Goal: Task Accomplishment & Management: Complete application form

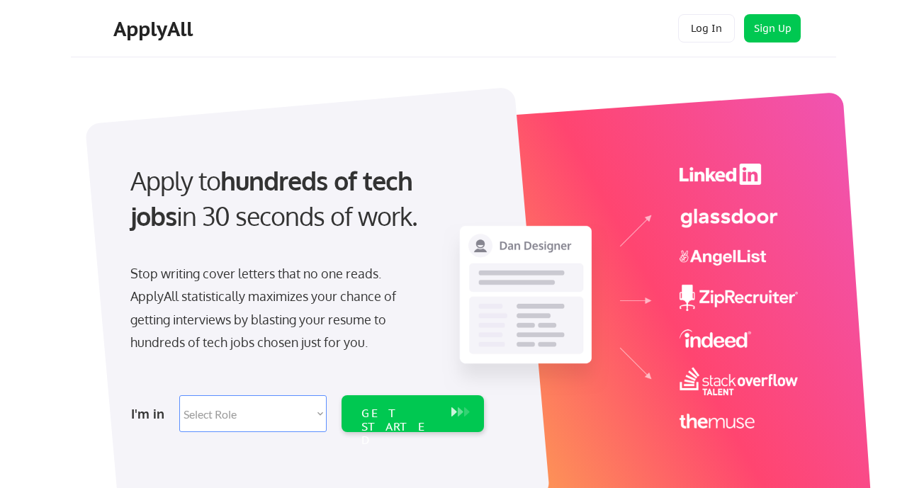
click at [319, 414] on select "Select Role Software Engineering Product Management Customer Success Sales UI/U…" at bounding box center [252, 413] width 147 height 37
select select ""marketing___comms""
click at [390, 409] on div "GET STARTED" at bounding box center [399, 427] width 76 height 41
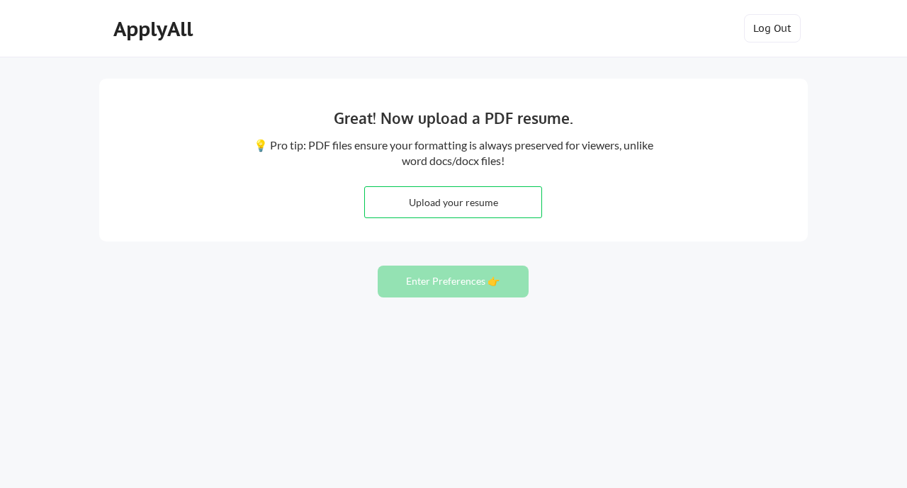
click at [473, 203] on input "file" at bounding box center [453, 202] width 176 height 30
type input "C:\fakepath\Marketing Analytics.docx"
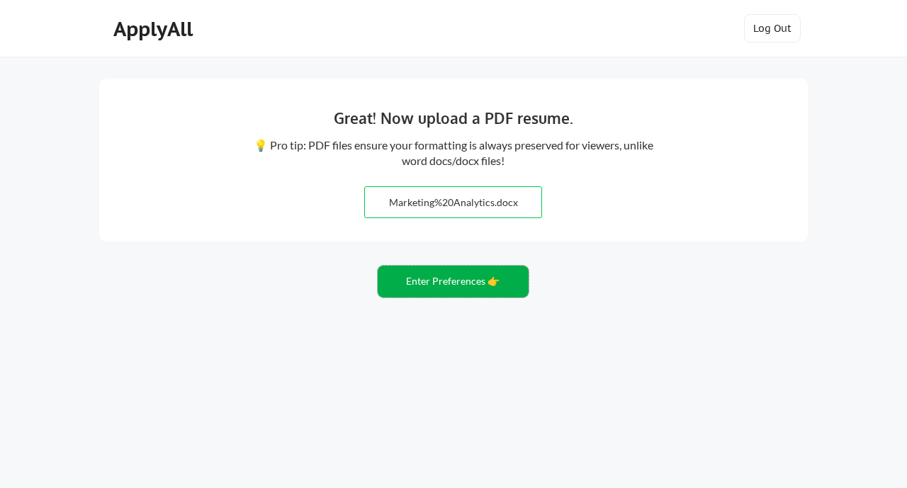
click at [460, 280] on button "Enter Preferences 👉" at bounding box center [453, 282] width 151 height 32
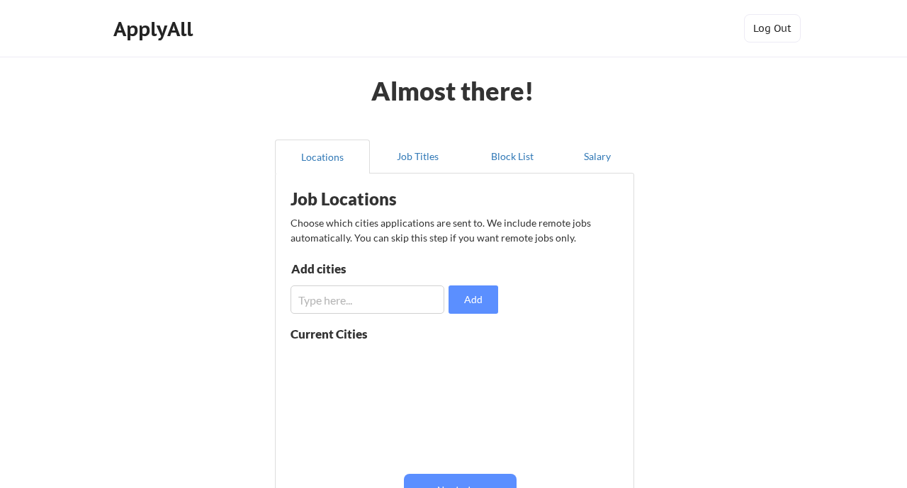
click at [410, 301] on input "input" at bounding box center [367, 299] width 154 height 28
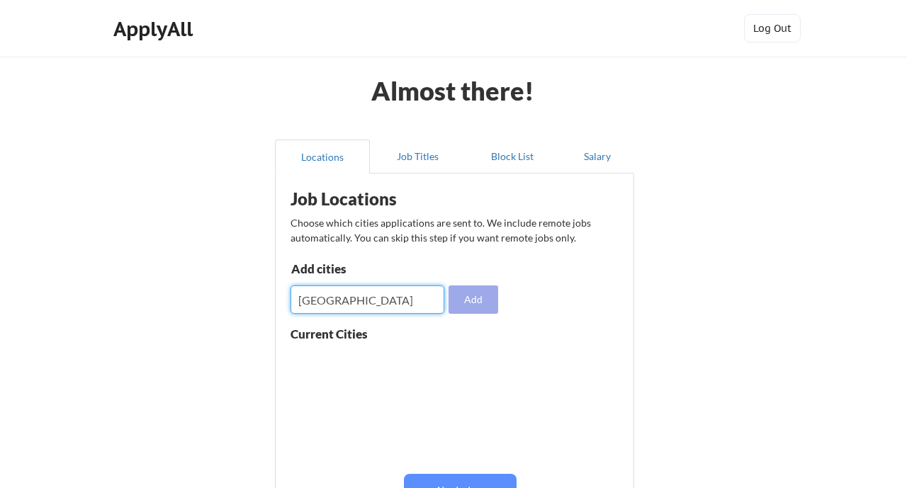
type input "sacramento"
click at [478, 301] on button "Add" at bounding box center [473, 299] width 50 height 28
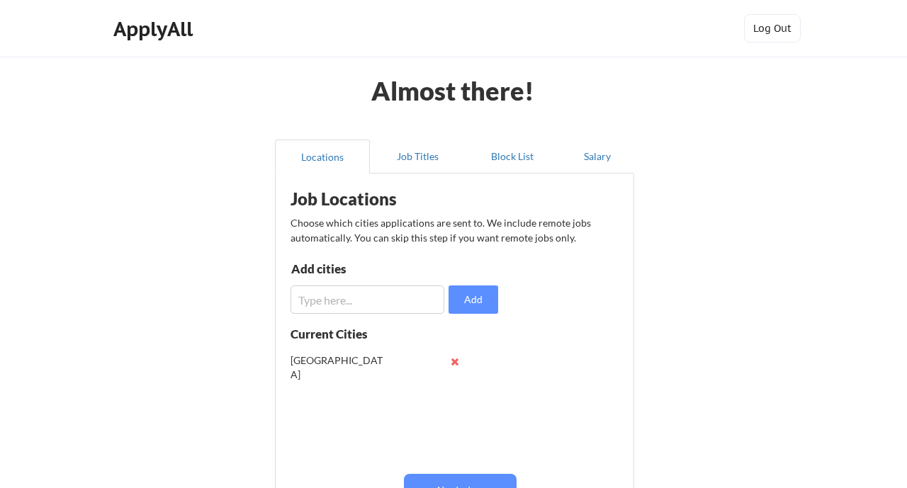
click at [418, 304] on input "input" at bounding box center [367, 299] width 154 height 28
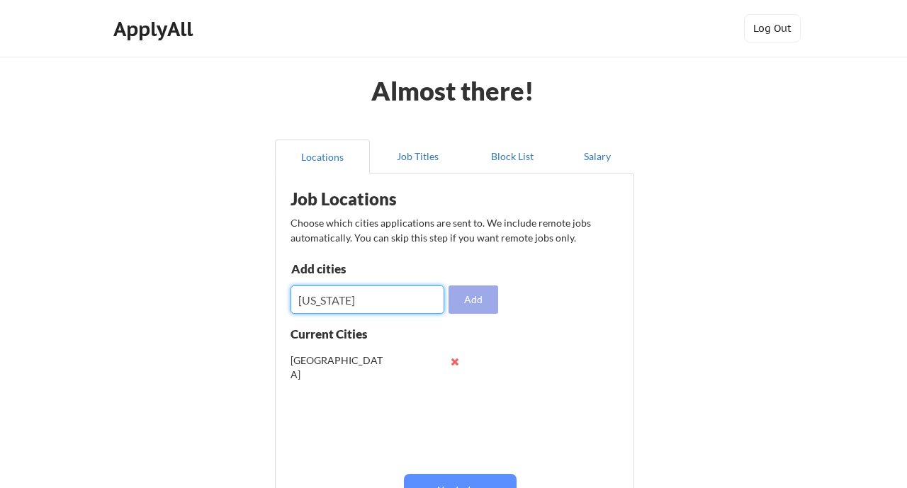
type input "minnesota"
click at [474, 304] on button "Add" at bounding box center [473, 299] width 50 height 28
click at [394, 295] on input "input" at bounding box center [367, 299] width 154 height 28
type input "boston"
click at [462, 302] on button "Add" at bounding box center [473, 299] width 50 height 28
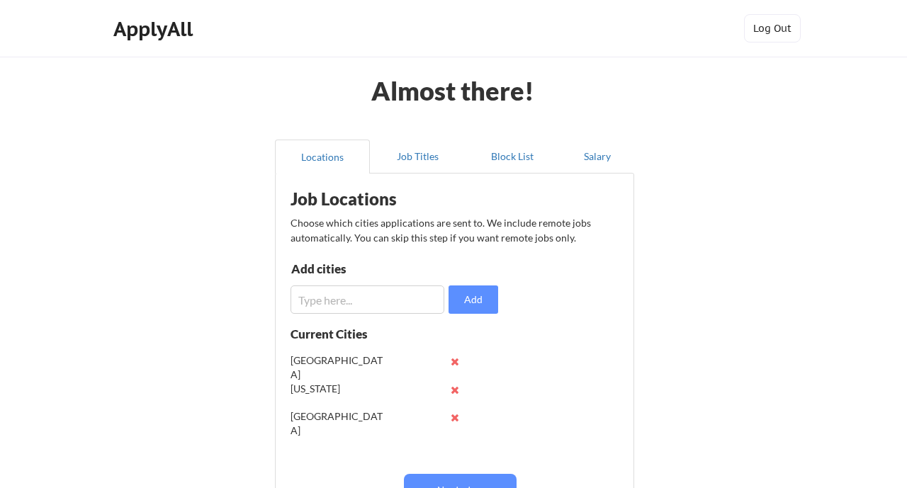
click at [380, 302] on input "input" at bounding box center [367, 299] width 154 height 28
type input "roseville"
click at [468, 303] on button "Add" at bounding box center [473, 299] width 50 height 28
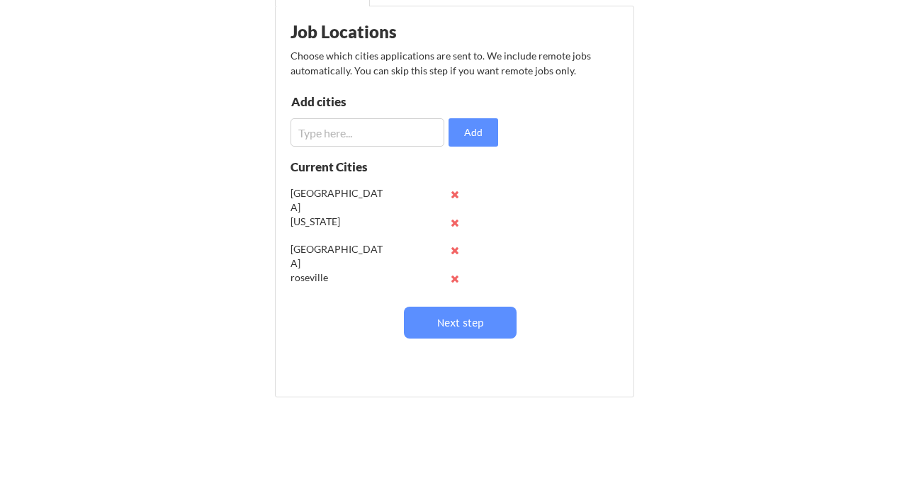
scroll to position [170, 0]
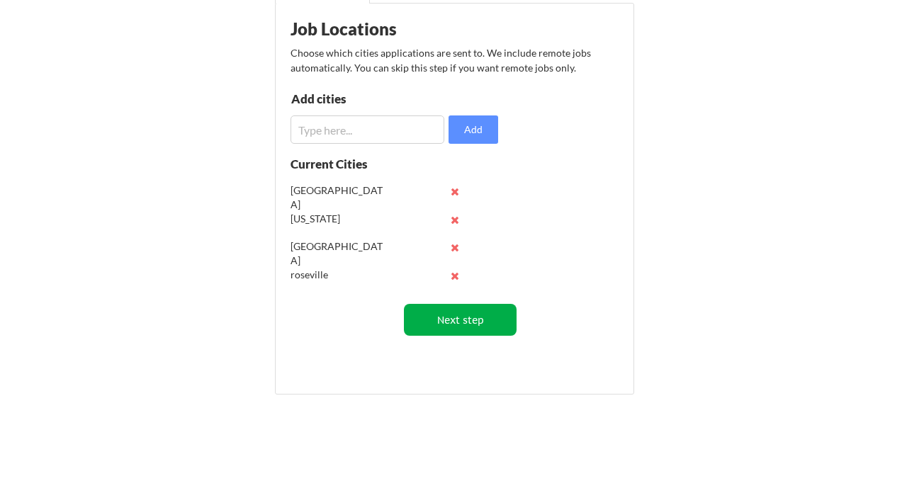
click at [465, 318] on button "Next step" at bounding box center [460, 320] width 113 height 32
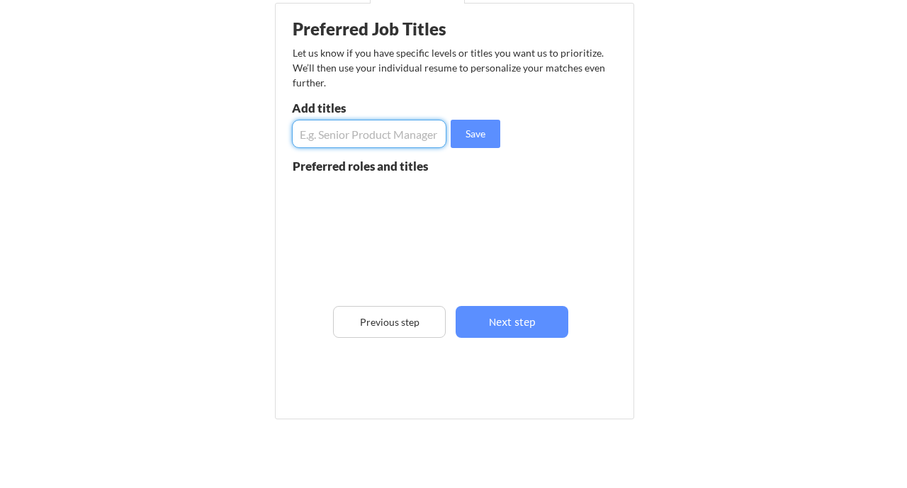
click at [386, 137] on input "input" at bounding box center [369, 134] width 154 height 28
type input "Senior Marketing Analyst"
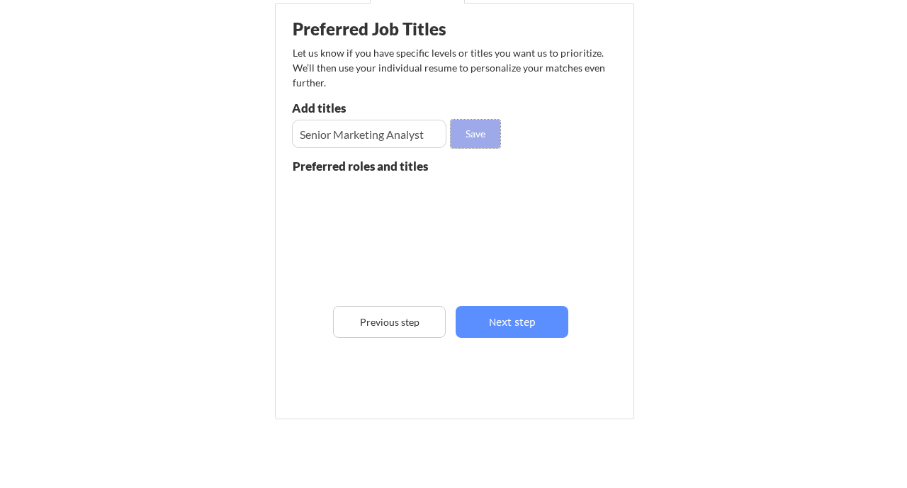
click at [474, 139] on button "Save" at bounding box center [476, 134] width 50 height 28
click at [409, 133] on input "input" at bounding box center [369, 134] width 154 height 28
type input "Business Development"
click at [465, 137] on button "Save" at bounding box center [476, 134] width 50 height 28
click at [411, 142] on input "input" at bounding box center [369, 134] width 154 height 28
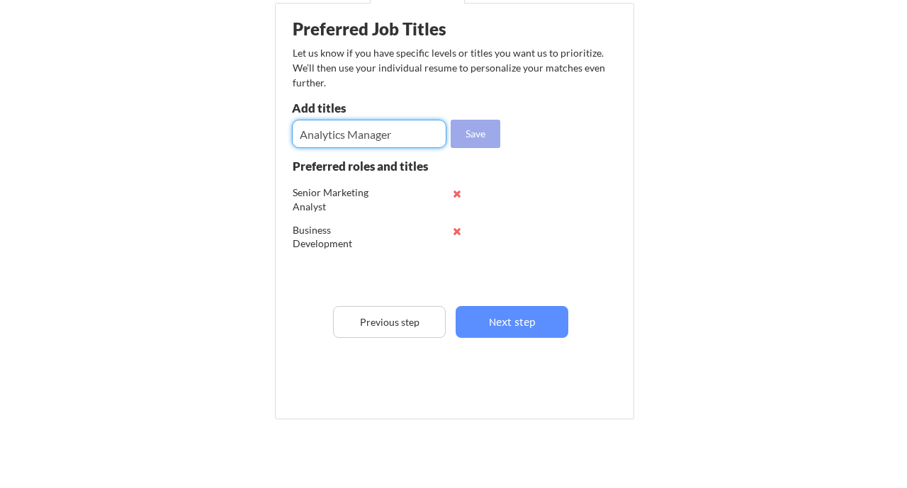
type input "Analytics Manager"
click at [478, 135] on button "Save" at bounding box center [476, 134] width 50 height 28
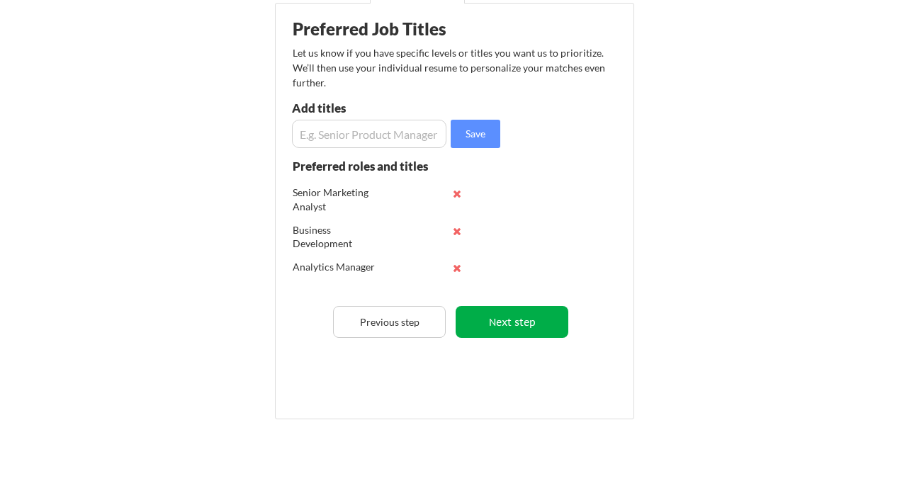
click at [528, 323] on button "Next step" at bounding box center [511, 322] width 113 height 32
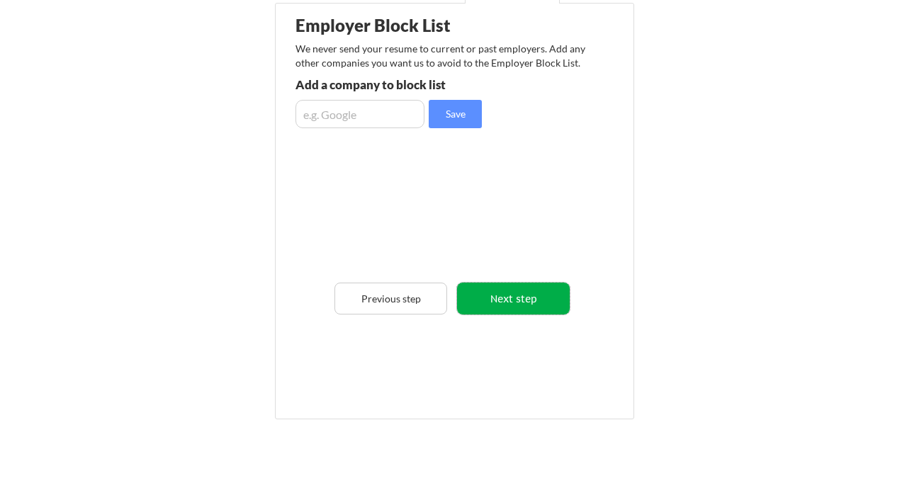
click at [499, 296] on button "Next step" at bounding box center [513, 299] width 113 height 32
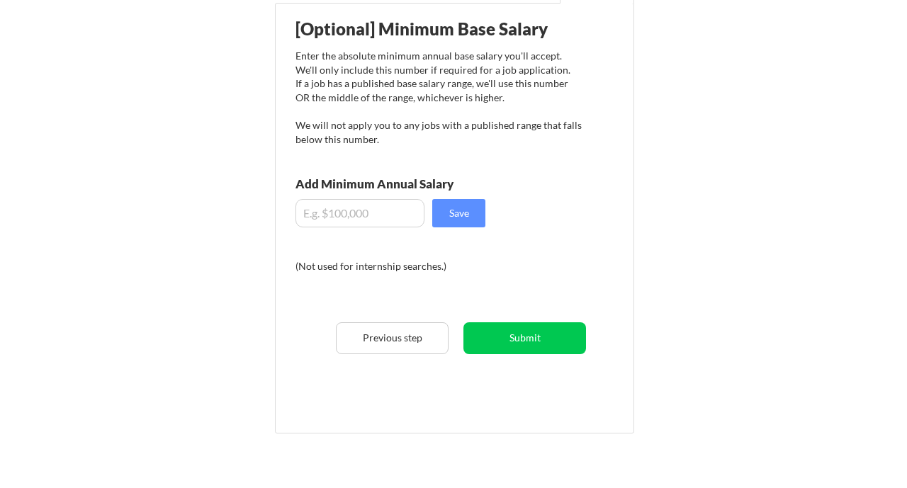
click at [383, 220] on input "input" at bounding box center [359, 213] width 129 height 28
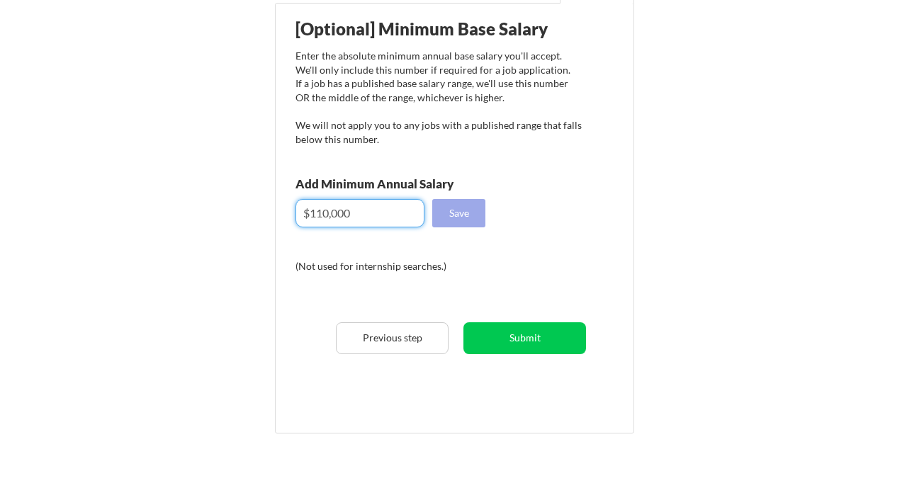
type input "$110,000"
click at [460, 213] on button "Save" at bounding box center [458, 213] width 53 height 28
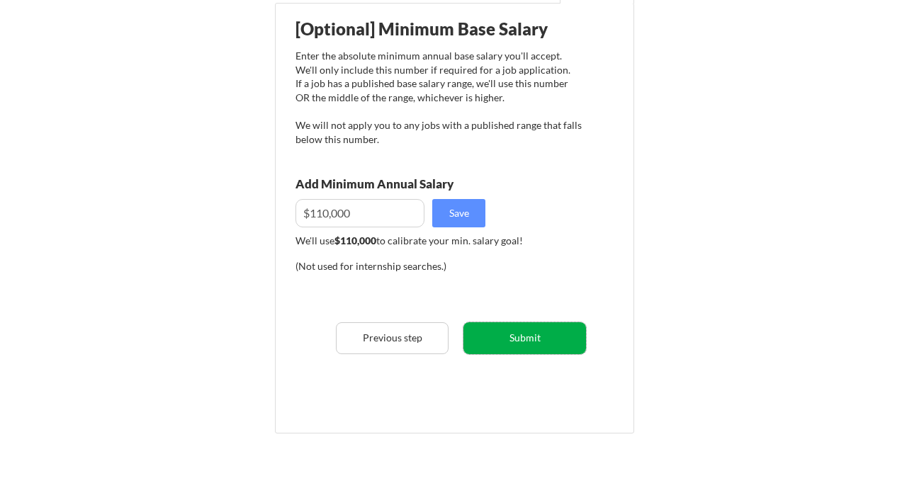
click at [508, 334] on button "Submit" at bounding box center [524, 338] width 123 height 32
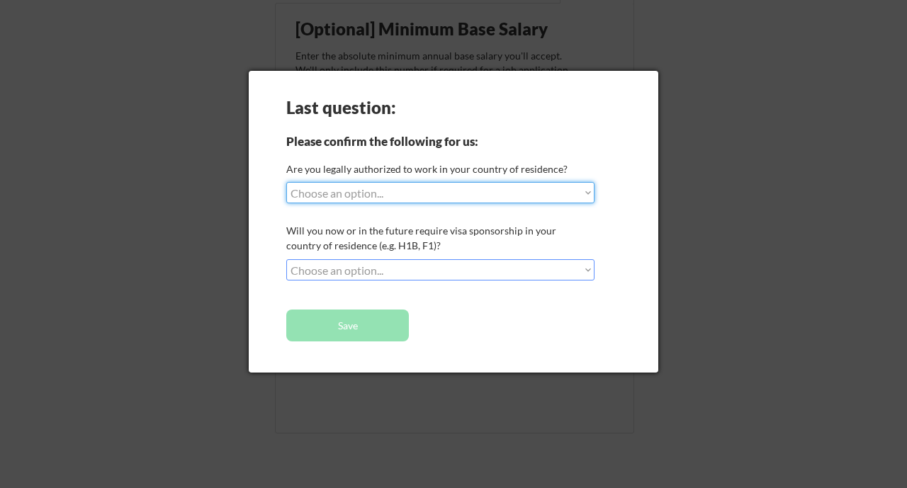
click at [581, 193] on select "Choose an option... Yes, I am a US Citizen Yes, I am a Canadian Citizen Yes, I …" at bounding box center [440, 192] width 308 height 21
select select ""yes__i_am_a_us_citizen""
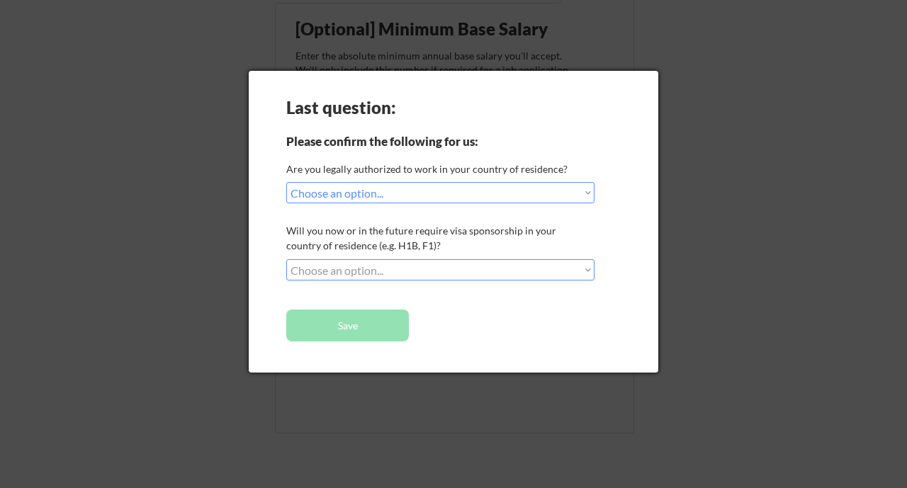
click at [579, 271] on select "Choose an option... No, I will not need sponsorship Yes, I will need sponsorship" at bounding box center [440, 269] width 308 height 21
select select ""no__i_will_not_need_sponsorship""
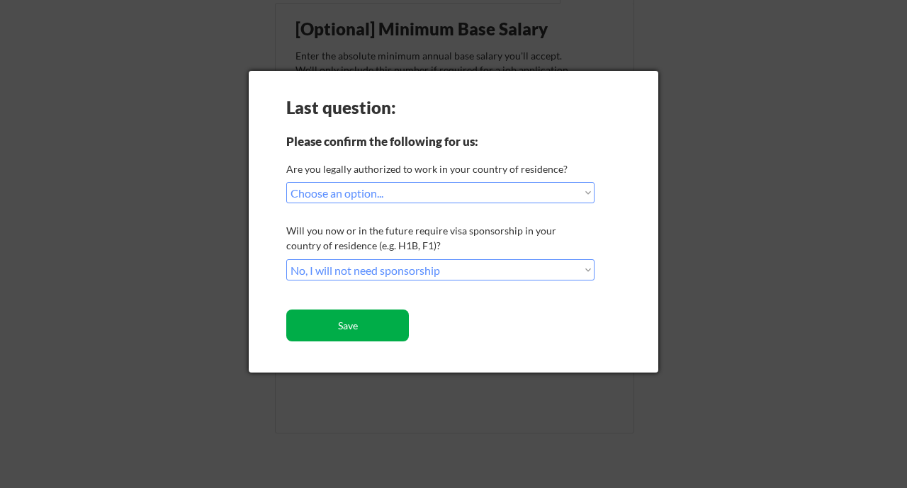
click at [385, 327] on button "Save" at bounding box center [347, 326] width 123 height 32
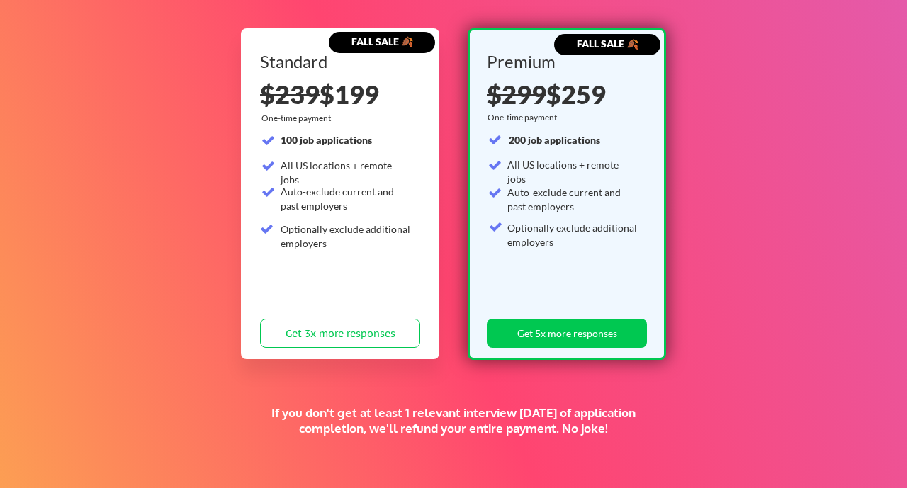
scroll to position [142, 0]
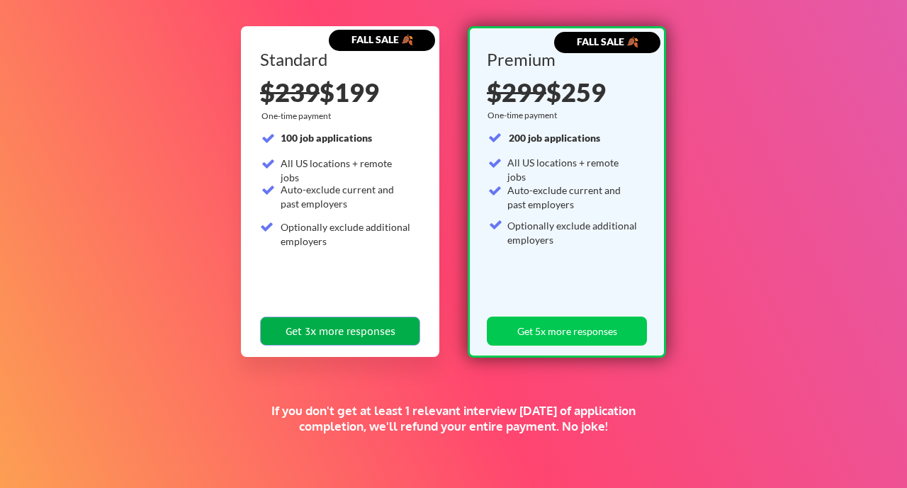
click at [368, 336] on button "Get 3x more responses" at bounding box center [340, 331] width 160 height 29
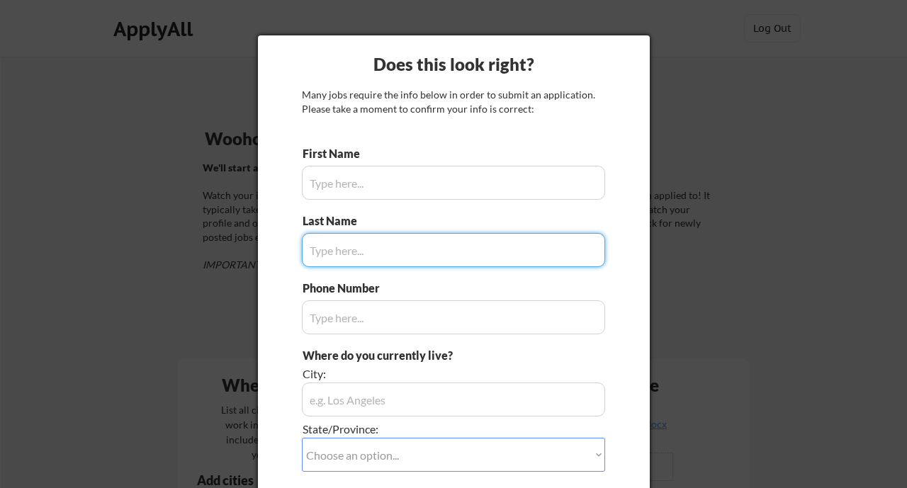
type input "[PERSON_NAME]"
type input "7073731106"
type input "[US_STATE][GEOGRAPHIC_DATA][US_STATE]"
type input "Wambaa"
click at [388, 449] on select "Choose an option... Other/Not Applicable [US_STATE] [US_STATE] [GEOGRAPHIC_DATA…" at bounding box center [453, 455] width 303 height 34
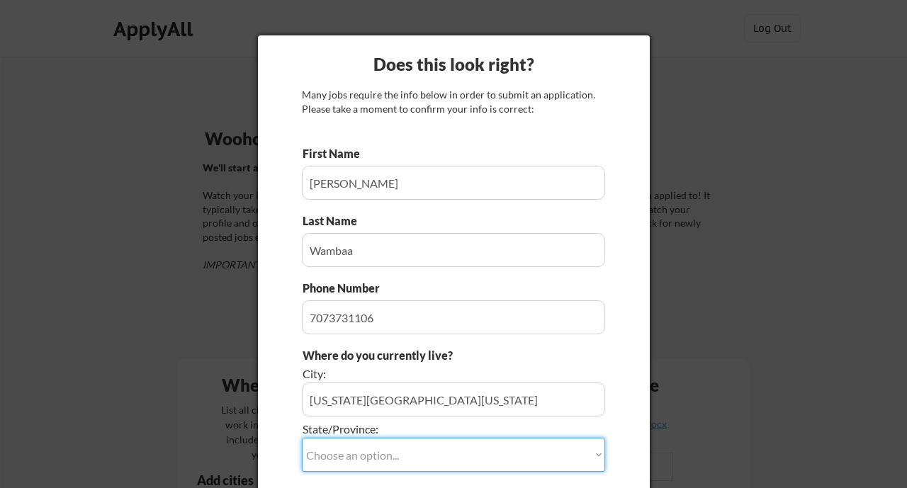
select select ""[US_STATE]""
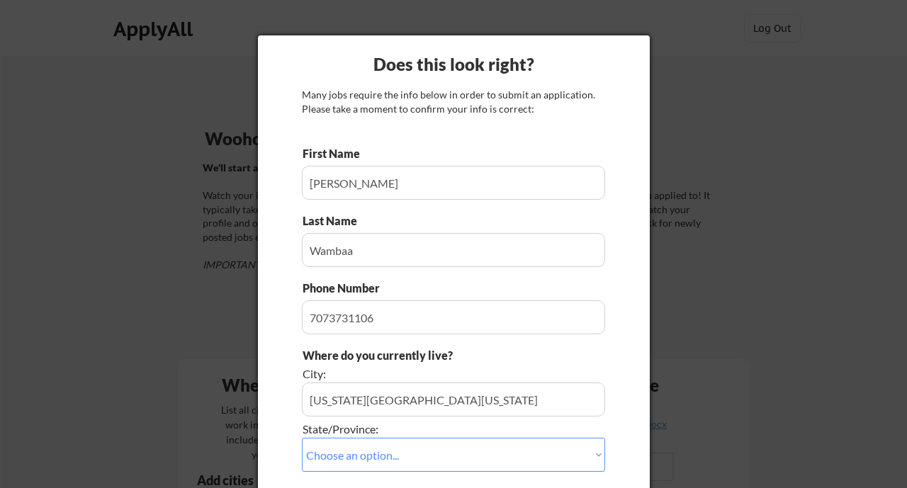
click at [630, 332] on div "Does this look right? Many jobs require the info below in order to submit an ap…" at bounding box center [454, 334] width 392 height 598
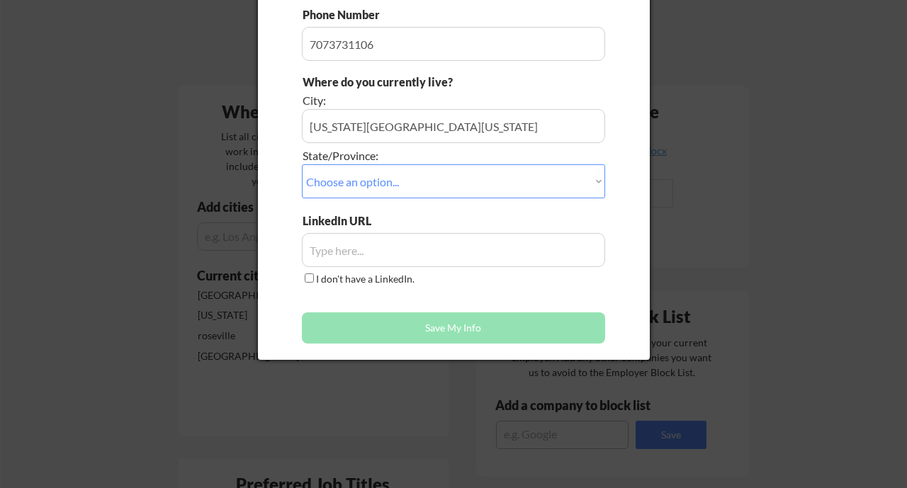
scroll to position [283, 0]
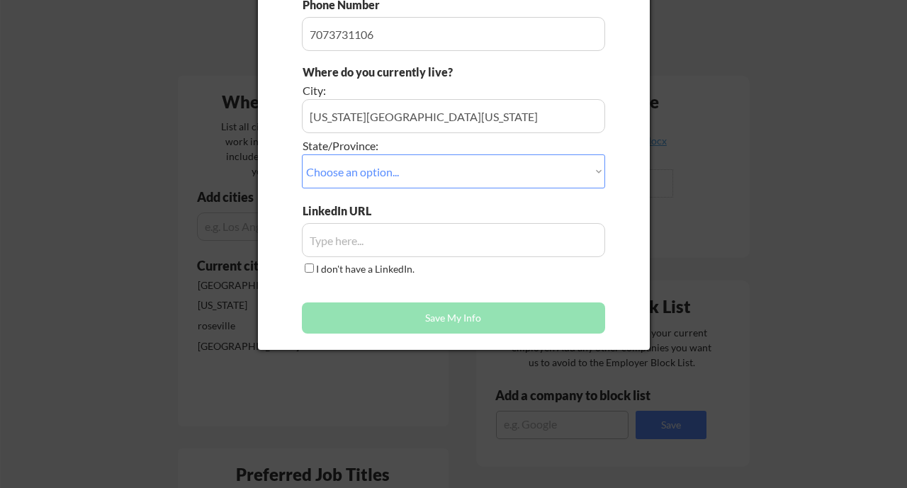
click at [322, 240] on input "input" at bounding box center [453, 240] width 303 height 34
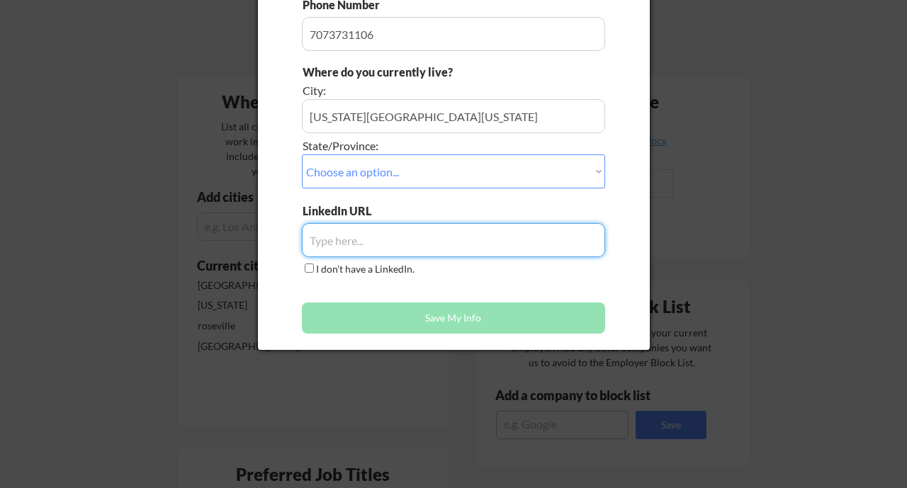
paste input "[DOMAIN_NAME][URL][PERSON_NAME]"
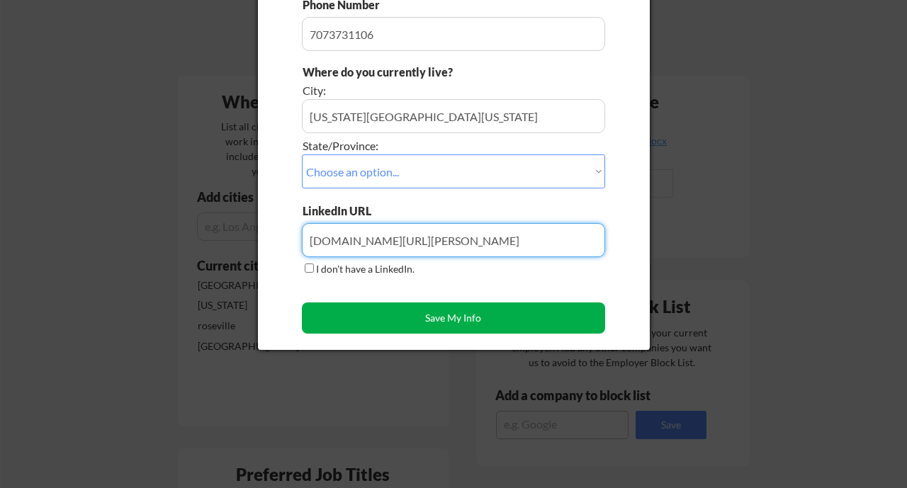
type input "[DOMAIN_NAME][URL][PERSON_NAME]"
click at [434, 318] on button "Save My Info" at bounding box center [453, 317] width 303 height 31
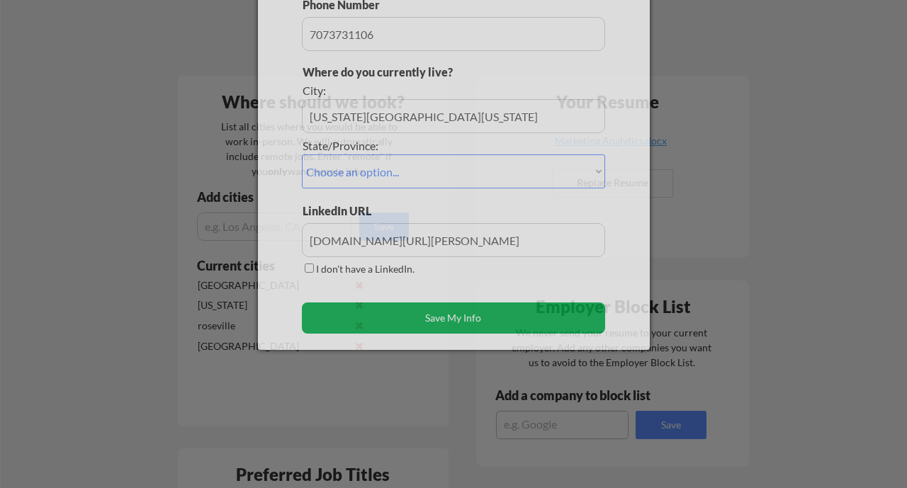
type input "[US_STATE][GEOGRAPHIC_DATA][US_STATE], [US_STATE]"
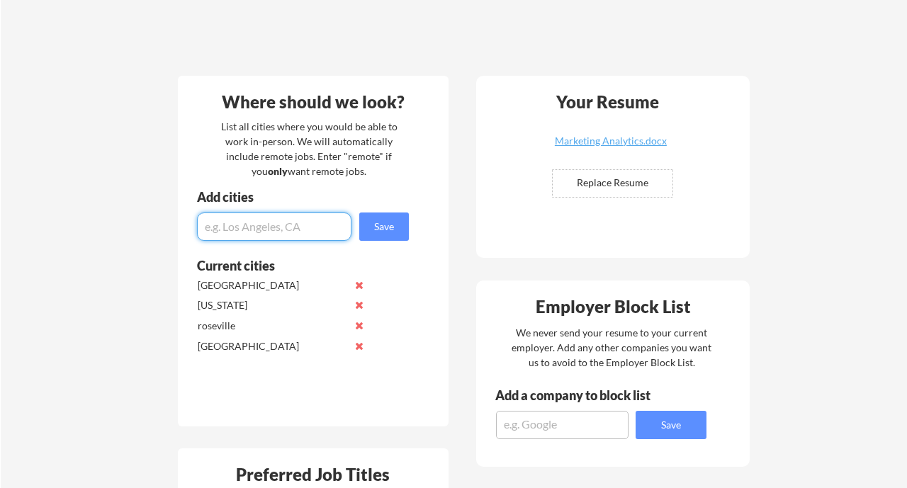
click at [294, 231] on input "input" at bounding box center [274, 227] width 154 height 28
type input "remote"
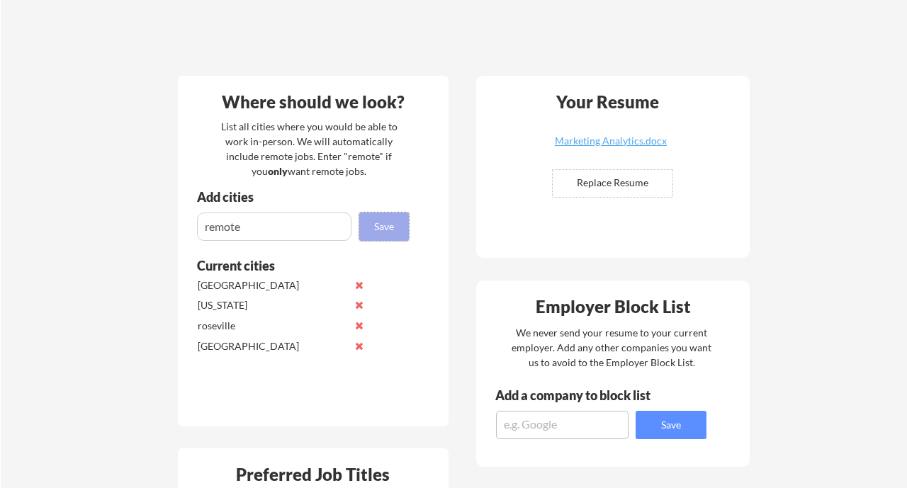
click at [386, 232] on button "Save" at bounding box center [384, 227] width 50 height 28
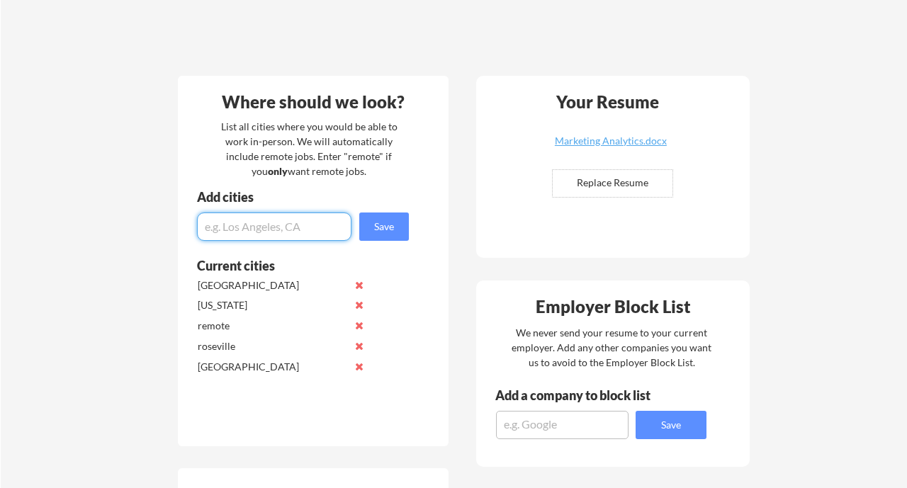
click at [598, 428] on textarea at bounding box center [562, 425] width 132 height 28
click at [769, 360] on div "Your Dashboard Woohoo! You're ready to be applied! 🙌 We'll start applying you t…" at bounding box center [454, 474] width 906 height 1403
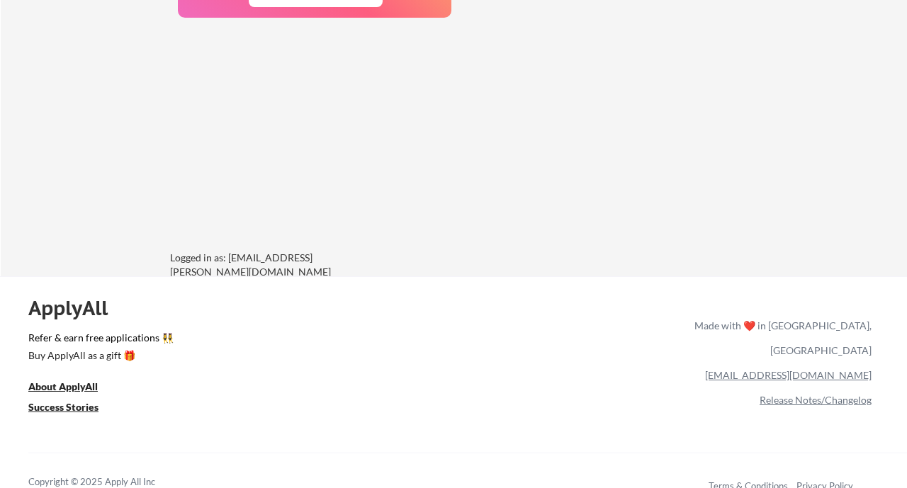
scroll to position [1199, 0]
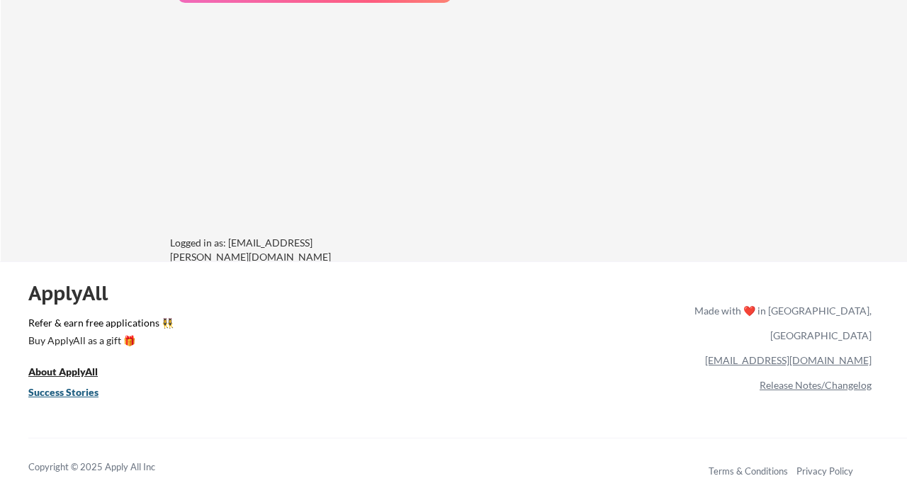
click at [70, 395] on u "Success Stories" at bounding box center [63, 392] width 70 height 12
